Goal: Find specific page/section: Find specific page/section

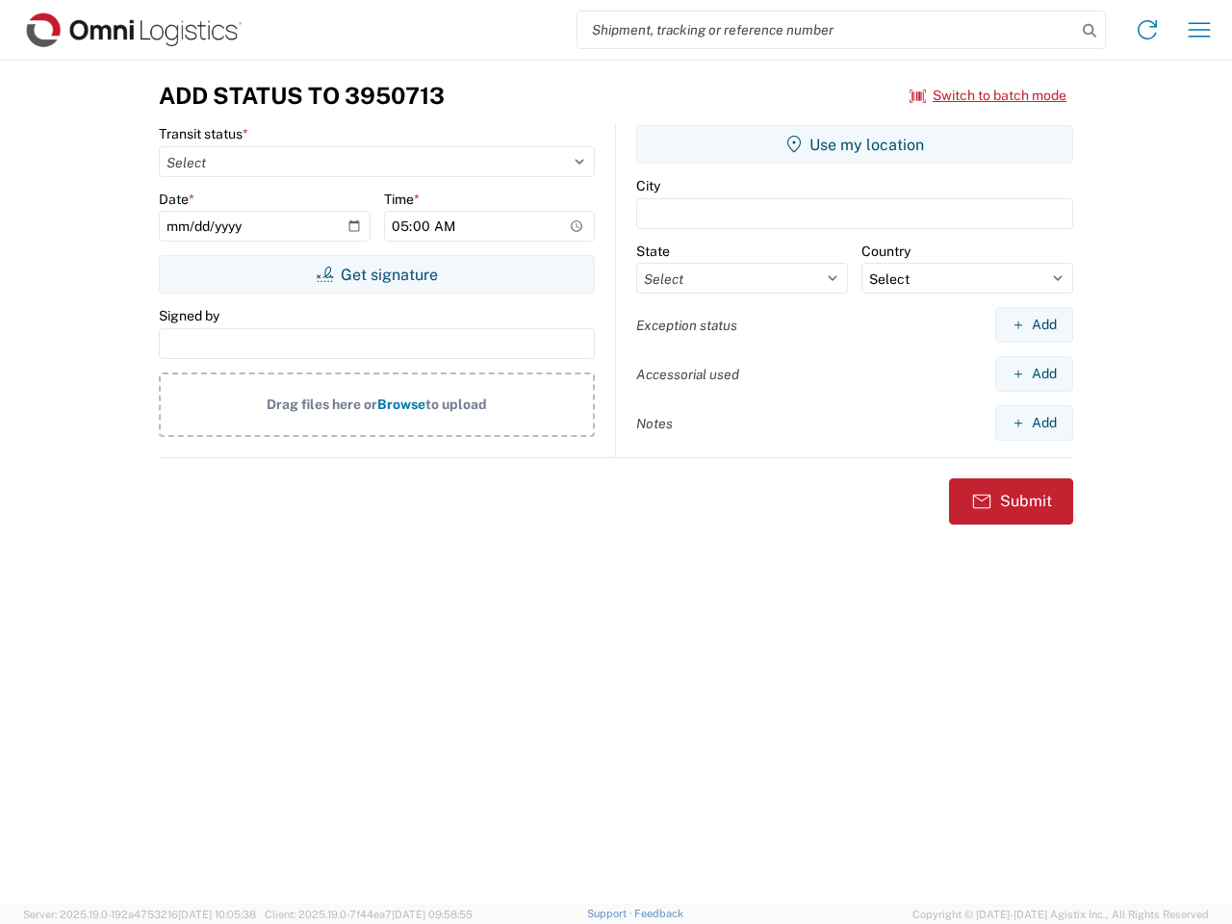
click at [827, 30] on input "search" at bounding box center [826, 30] width 498 height 37
click at [1089, 31] on icon at bounding box center [1089, 30] width 27 height 27
click at [1147, 30] on icon at bounding box center [1147, 29] width 31 height 31
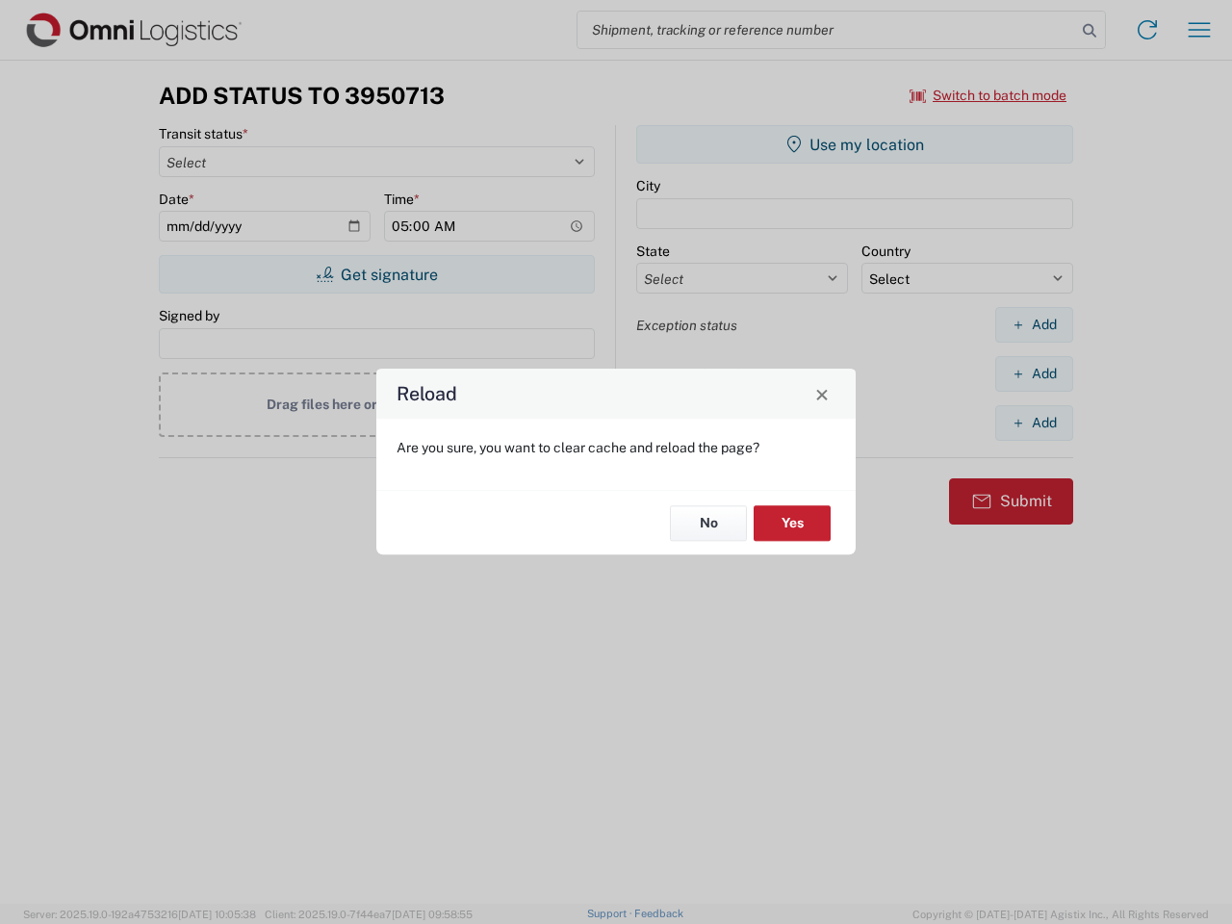
click at [1199, 30] on div "Reload Are you sure, you want to clear cache and reload the page? No Yes" at bounding box center [616, 462] width 1232 height 924
click at [988, 95] on div "Reload Are you sure, you want to clear cache and reload the page? No Yes" at bounding box center [616, 462] width 1232 height 924
click at [376, 274] on div "Reload Are you sure, you want to clear cache and reload the page? No Yes" at bounding box center [616, 462] width 1232 height 924
click at [854, 144] on div "Reload Are you sure, you want to clear cache and reload the page? No Yes" at bounding box center [616, 462] width 1232 height 924
click at [1033, 324] on div "Reload Are you sure, you want to clear cache and reload the page? No Yes" at bounding box center [616, 462] width 1232 height 924
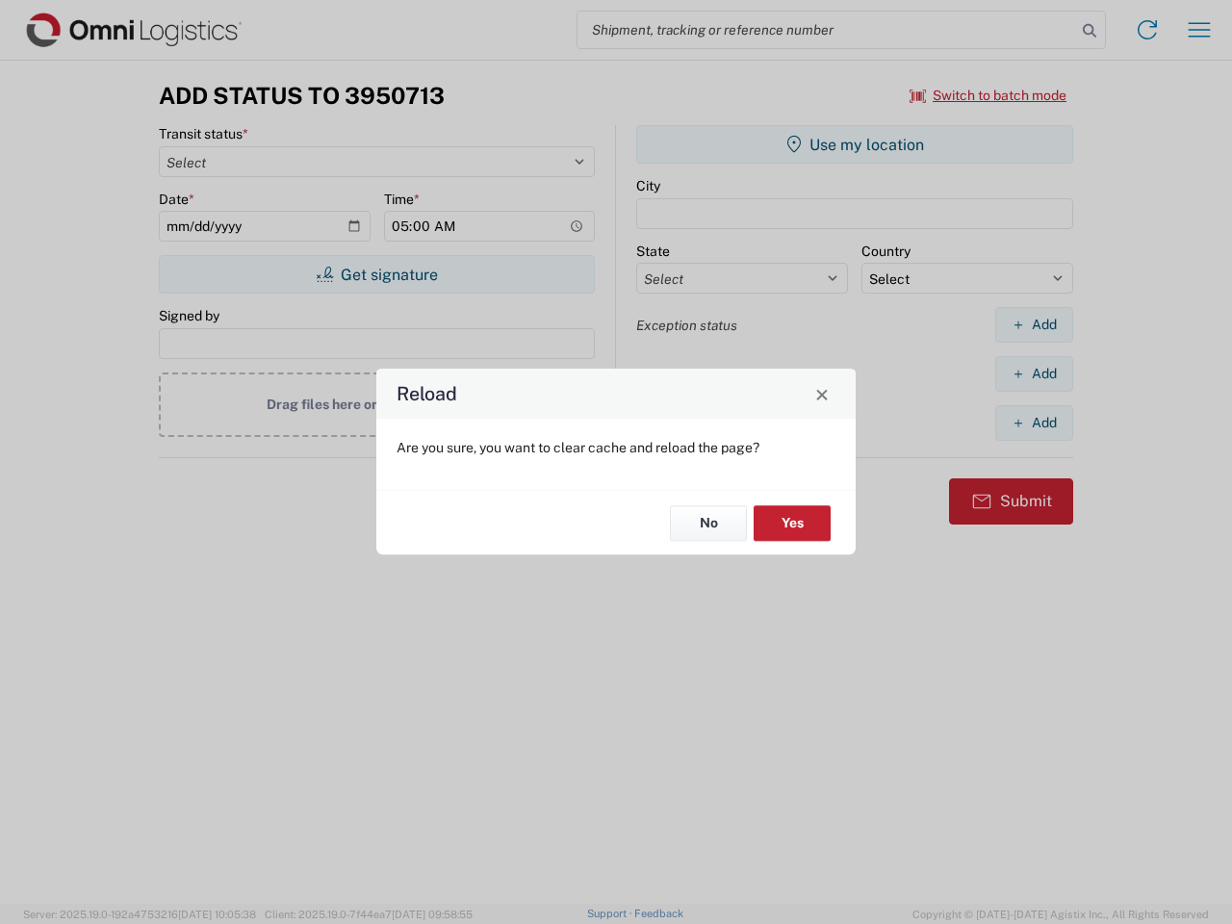
click at [1033, 373] on div "Reload Are you sure, you want to clear cache and reload the page? No Yes" at bounding box center [616, 462] width 1232 height 924
click at [1033, 422] on div "Reload Are you sure, you want to clear cache and reload the page? No Yes" at bounding box center [616, 462] width 1232 height 924
